Goal: Find specific page/section: Find specific page/section

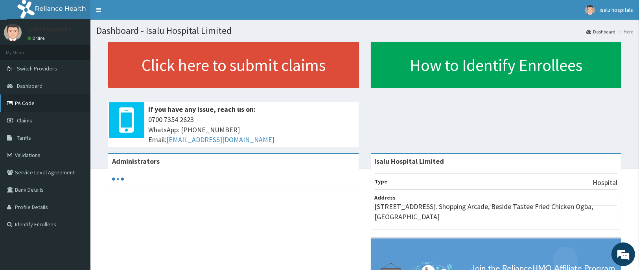
click at [34, 107] on link "PA Code" at bounding box center [45, 102] width 90 height 17
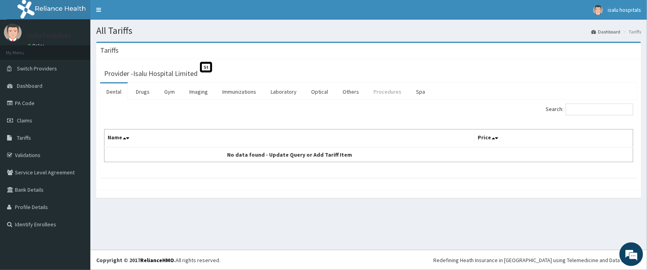
click at [380, 91] on link "Procedures" at bounding box center [387, 91] width 40 height 17
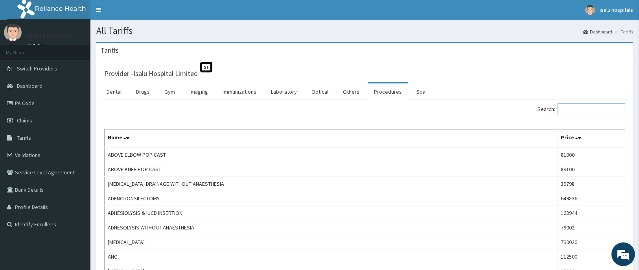
click at [579, 108] on input "Search:" at bounding box center [591, 109] width 68 height 12
paste input "URETERIC STENTING--"
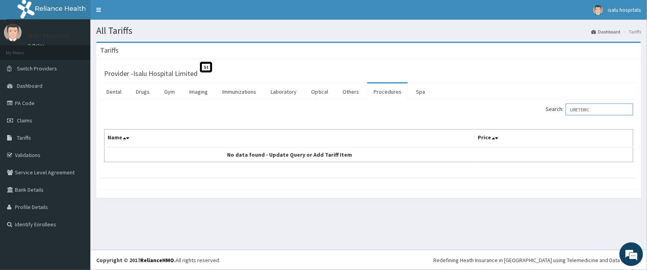
click at [576, 109] on input "URETERIC" at bounding box center [600, 109] width 68 height 12
click at [576, 112] on input "URETERIC" at bounding box center [600, 109] width 68 height 12
type input "URETERIC"
click at [38, 104] on link "PA Code" at bounding box center [45, 102] width 90 height 17
click at [377, 95] on link "Procedures" at bounding box center [387, 91] width 40 height 17
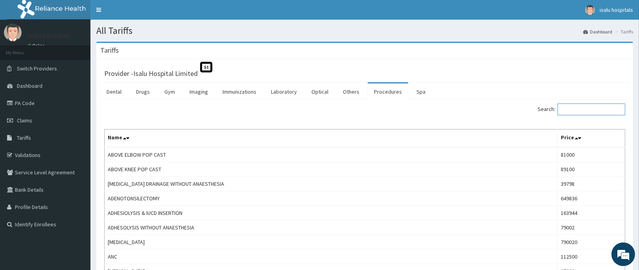
click at [580, 109] on input "Search:" at bounding box center [591, 109] width 68 height 12
paste input "URETERIC"
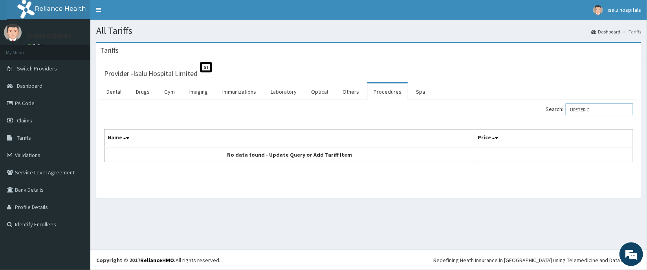
type input "URETERIC"
click at [28, 104] on link "PA Code" at bounding box center [45, 102] width 90 height 17
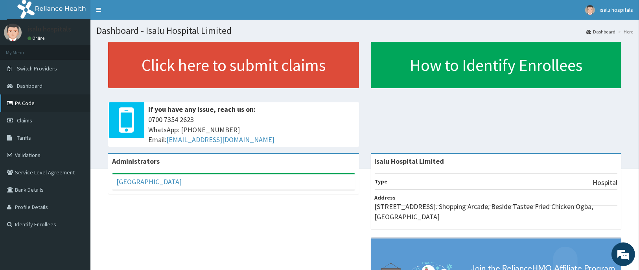
click at [28, 105] on link "PA Code" at bounding box center [45, 102] width 90 height 17
click at [19, 101] on link "PA Code" at bounding box center [45, 102] width 90 height 17
click at [34, 108] on link "PA Code" at bounding box center [45, 102] width 90 height 17
